Goal: Task Accomplishment & Management: Manage account settings

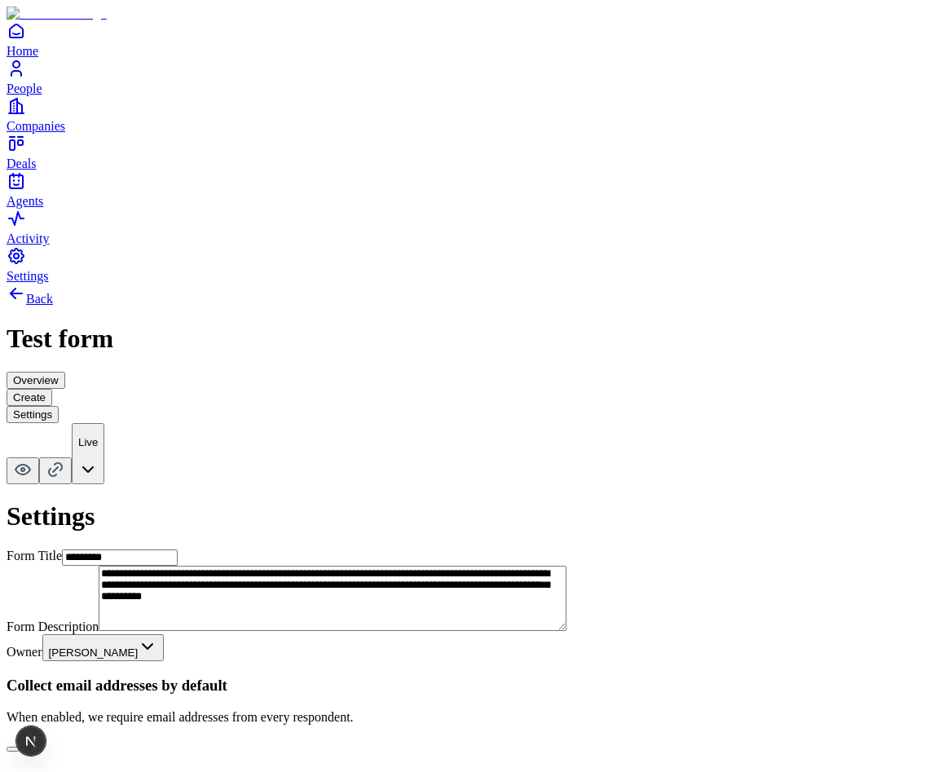
scroll to position [560, 0]
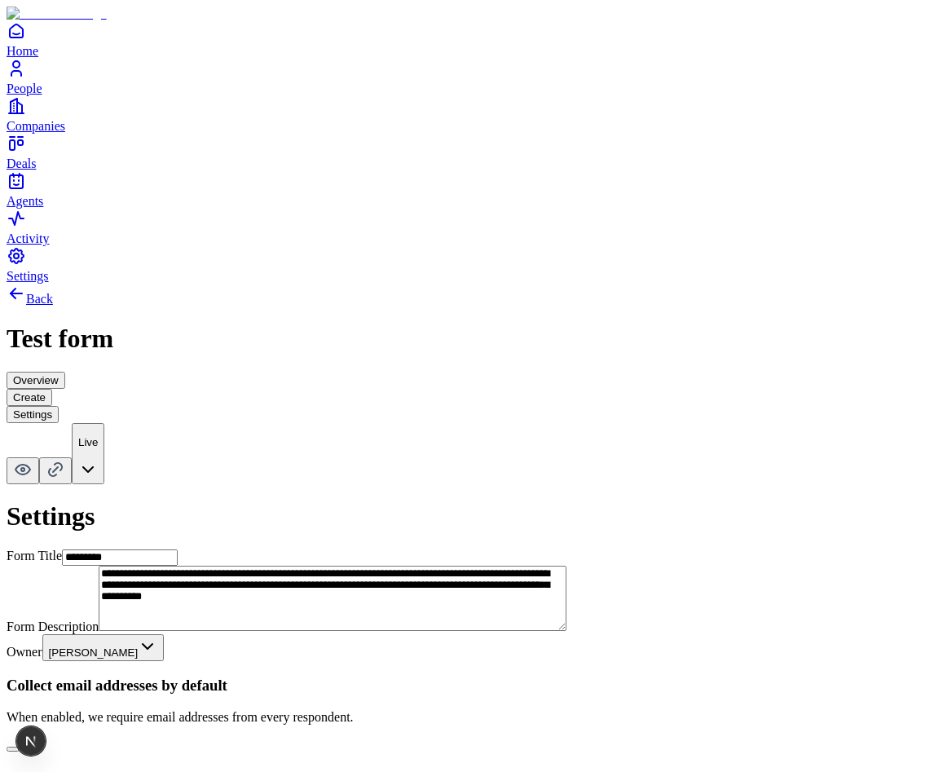
type input "*"
type input "**********"
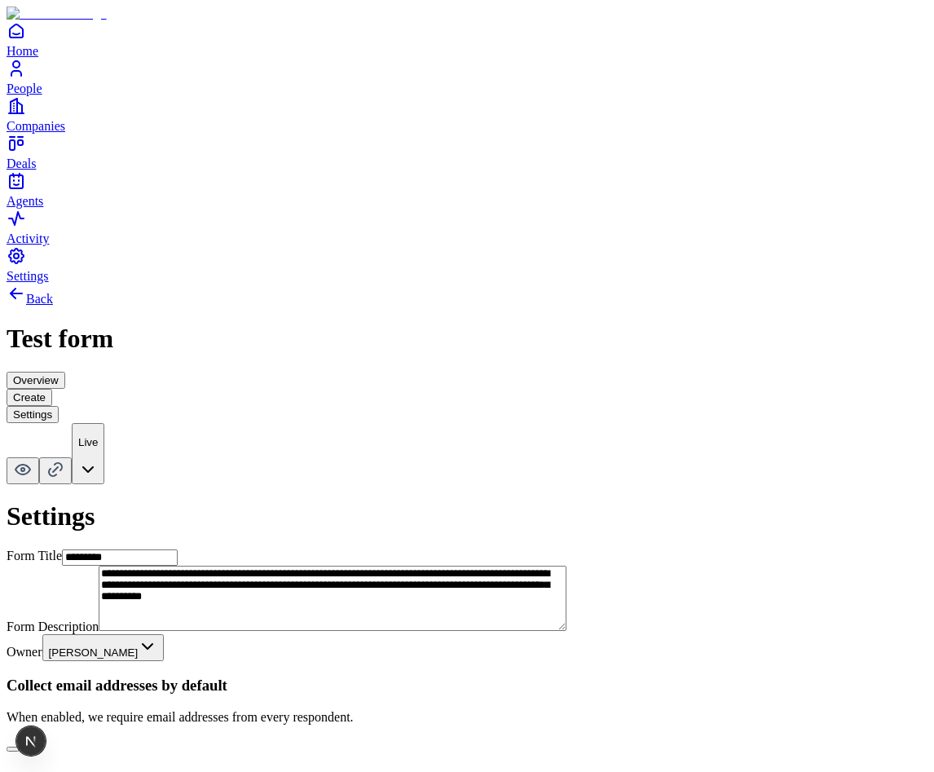
scroll to position [521, 0]
